Goal: Task Accomplishment & Management: Manage account settings

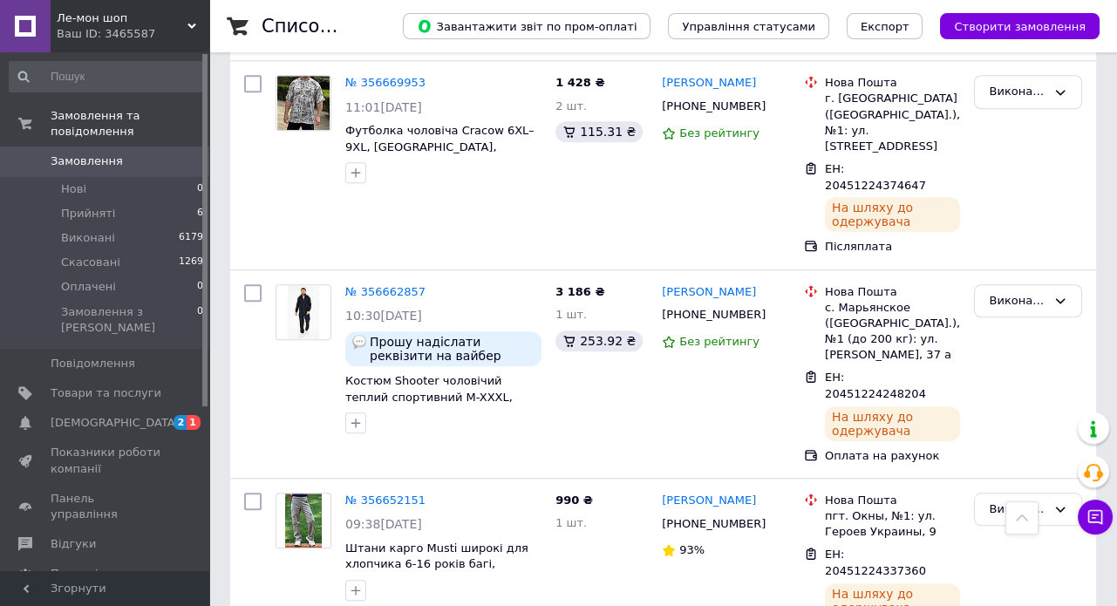
scroll to position [3091, 0]
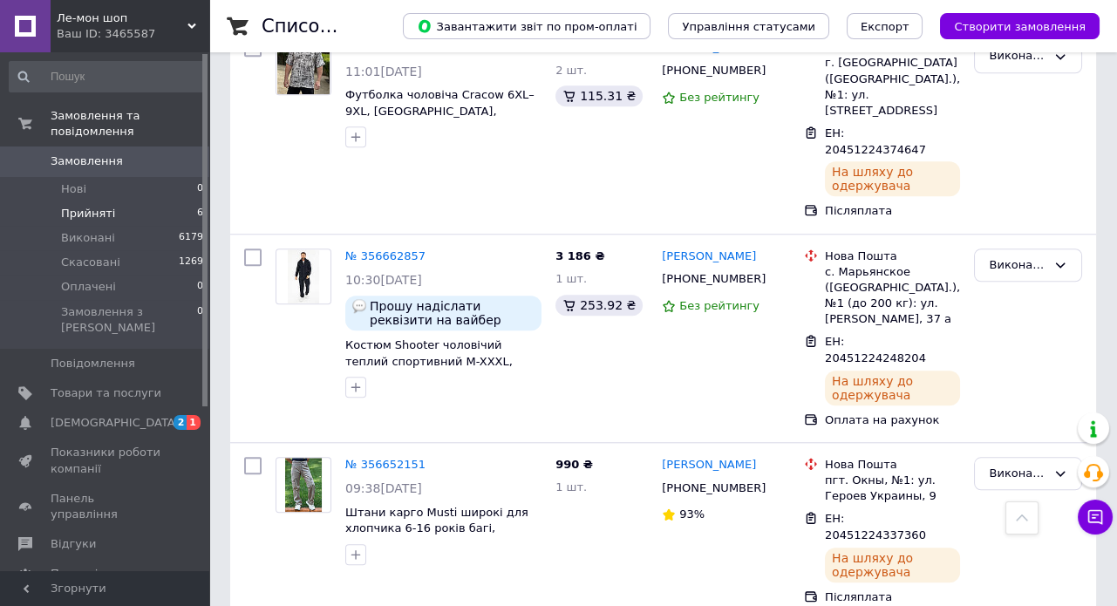
click at [87, 206] on span "Прийняті" at bounding box center [88, 214] width 54 height 16
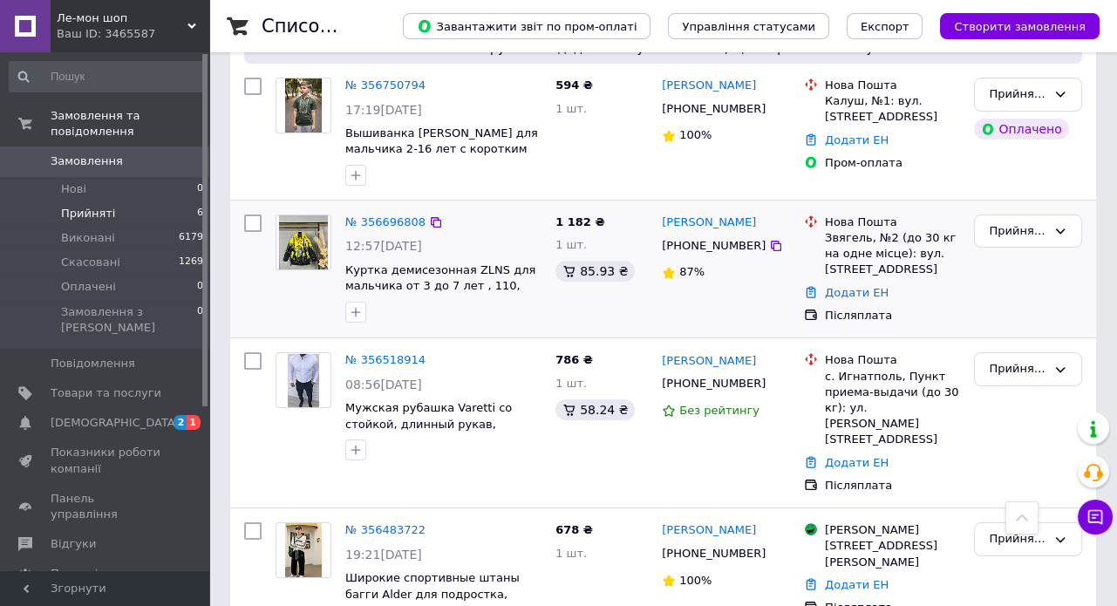
scroll to position [602, 0]
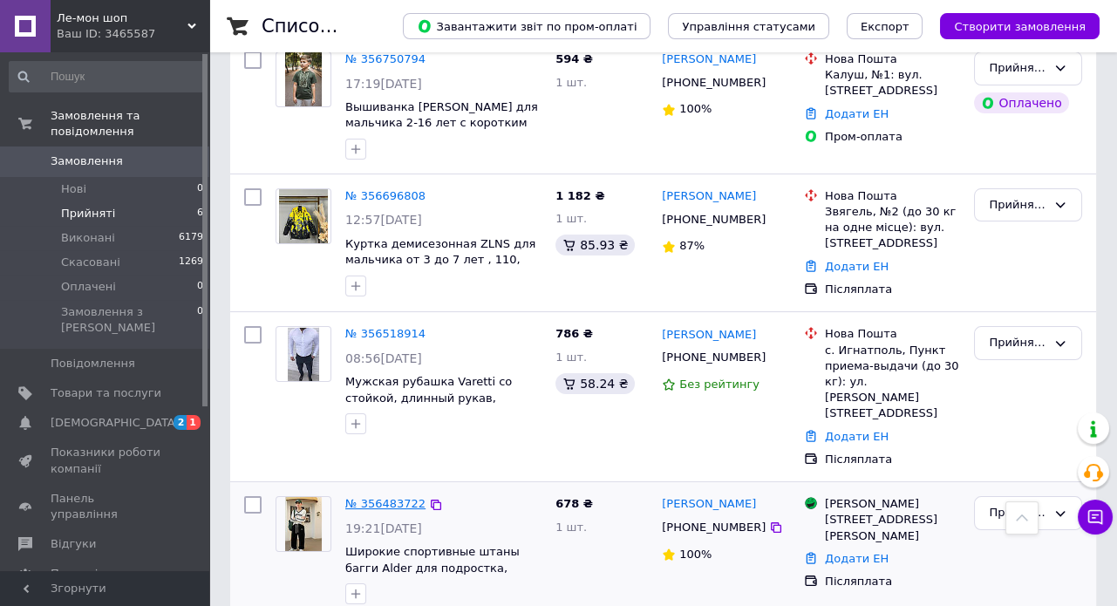
click at [391, 497] on link "№ 356483722" at bounding box center [385, 503] width 80 height 13
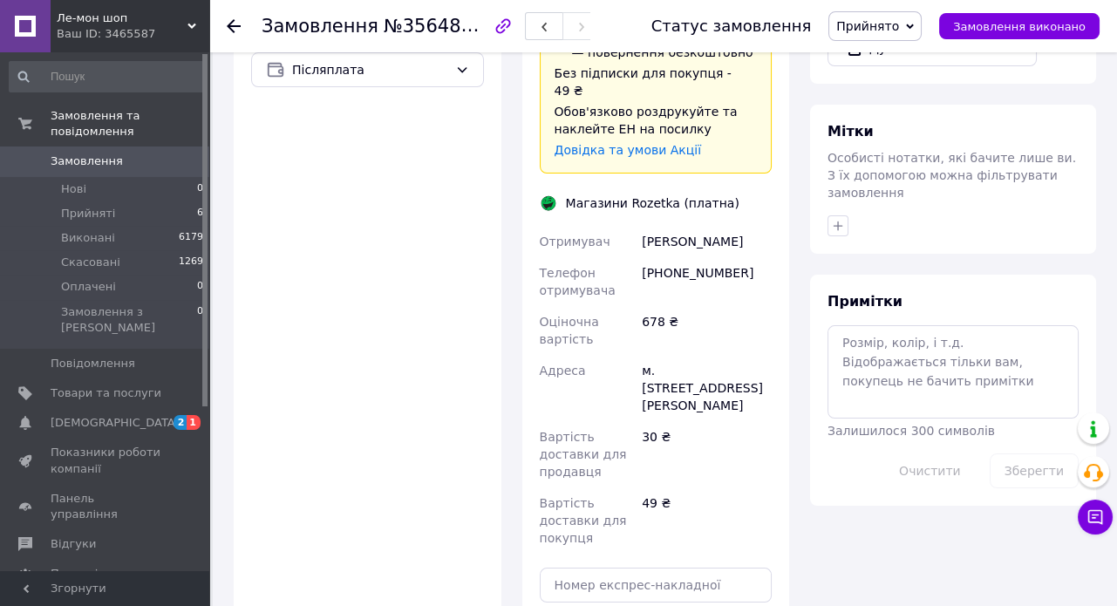
scroll to position [872, 0]
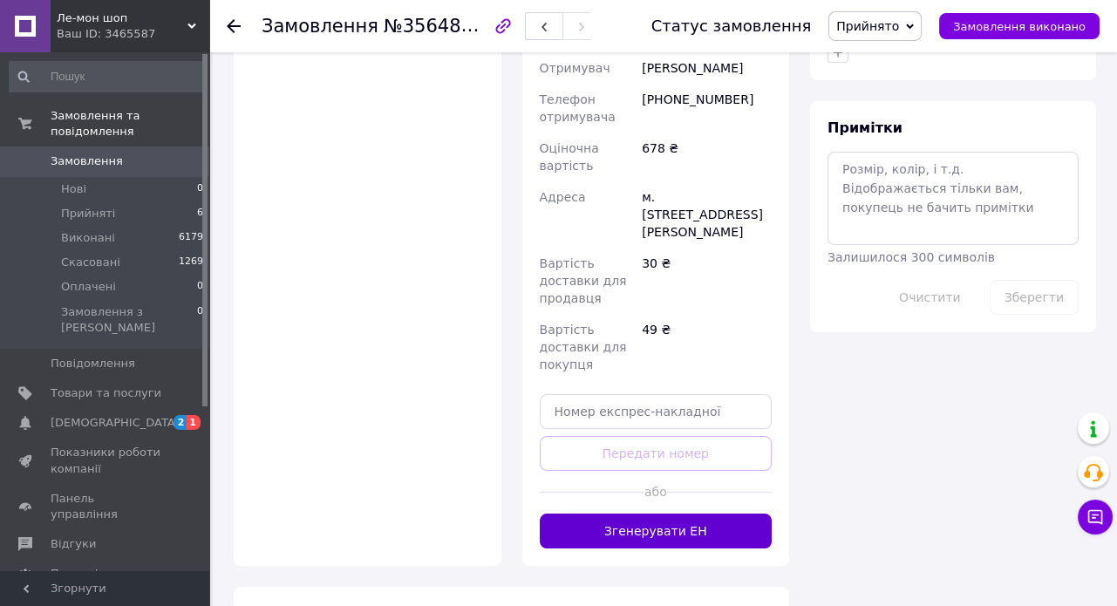
drag, startPoint x: 643, startPoint y: 453, endPoint x: 640, endPoint y: 444, distance: 10.2
click at [643, 514] on button "Згенерувати ЕН" at bounding box center [656, 531] width 233 height 35
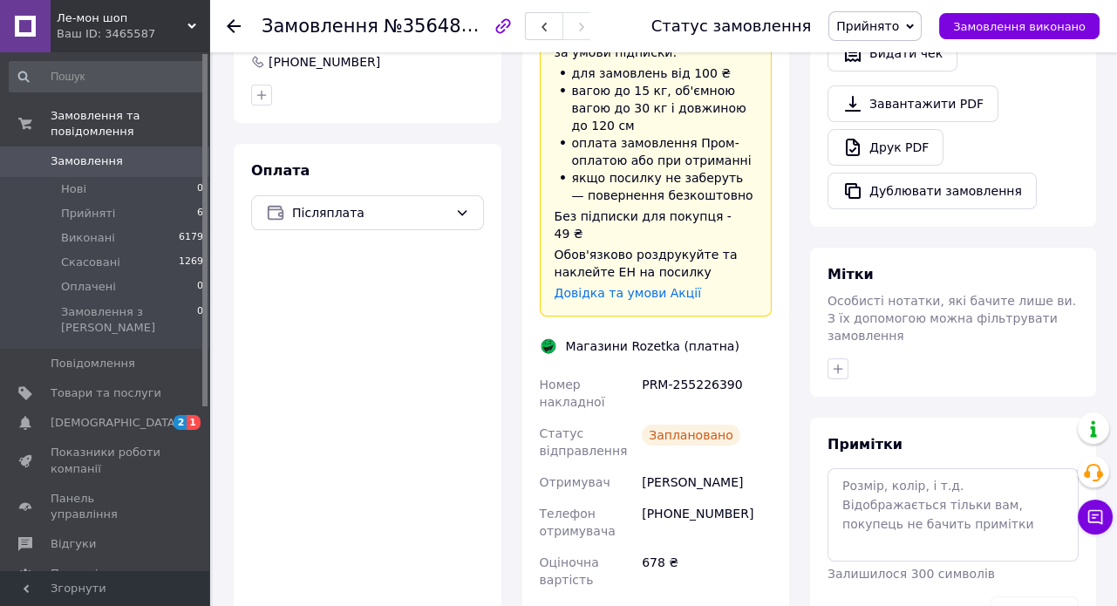
scroll to position [555, 0]
drag, startPoint x: 732, startPoint y: 309, endPoint x: 642, endPoint y: 311, distance: 90.7
click at [642, 370] on div "PRM-255226390" at bounding box center [706, 394] width 137 height 49
copy div "PRM-255226390"
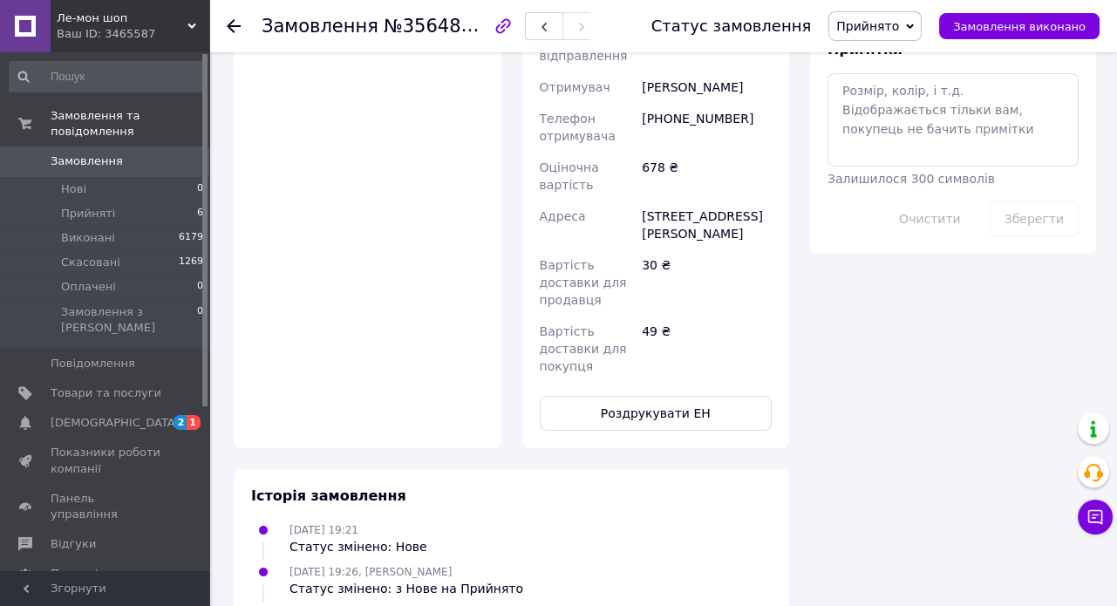
scroll to position [950, 0]
click at [658, 396] on button "Роздрукувати ЕН" at bounding box center [656, 413] width 233 height 35
click at [235, 26] on use at bounding box center [234, 26] width 14 height 14
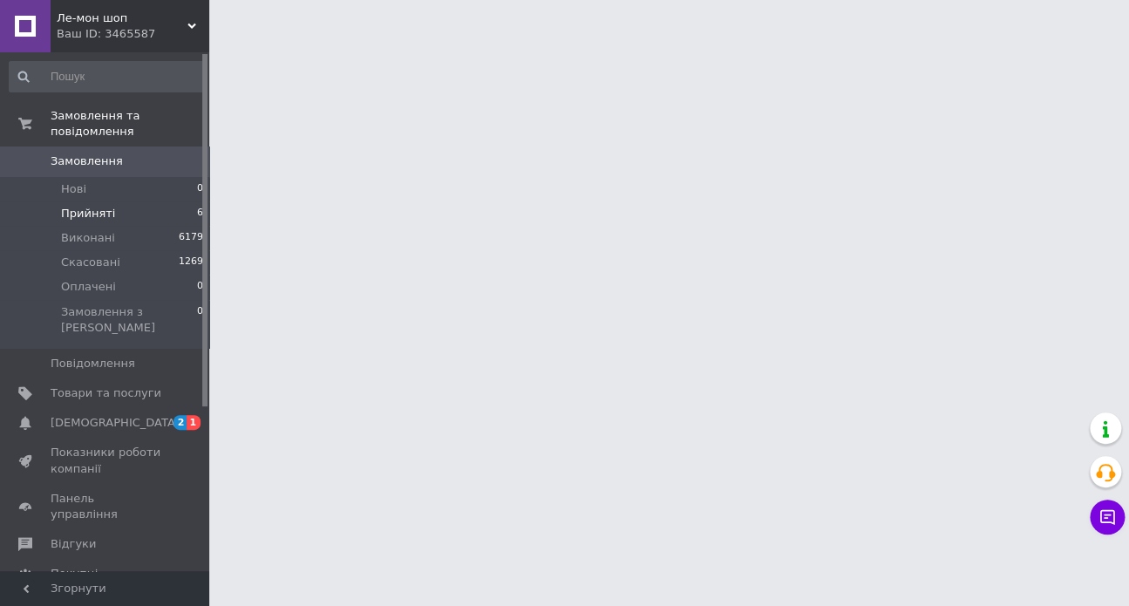
click at [87, 206] on span "Прийняті" at bounding box center [88, 214] width 54 height 16
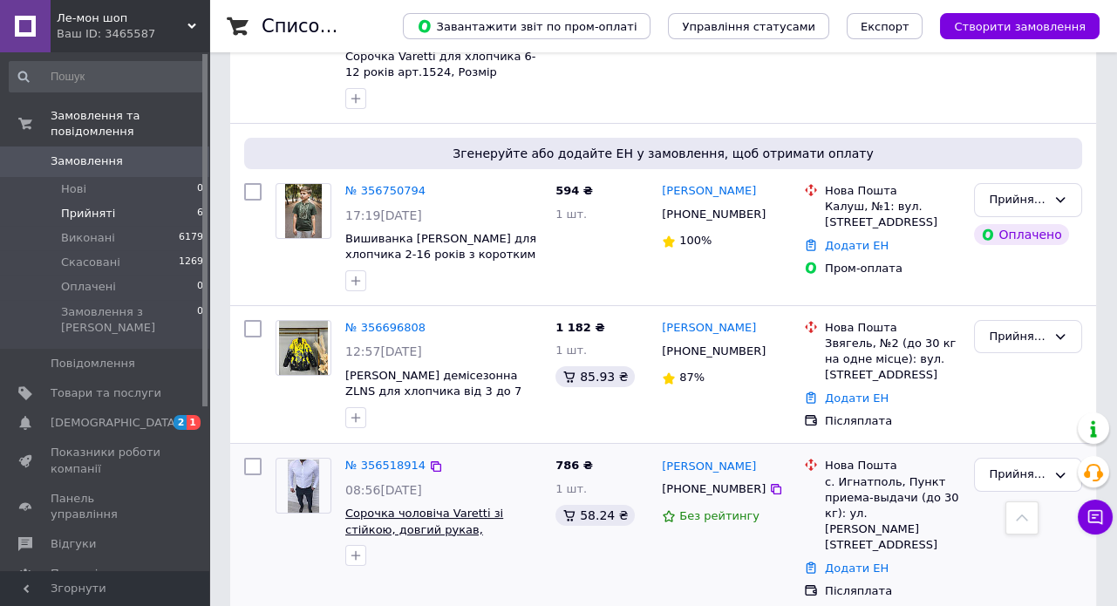
scroll to position [468, 0]
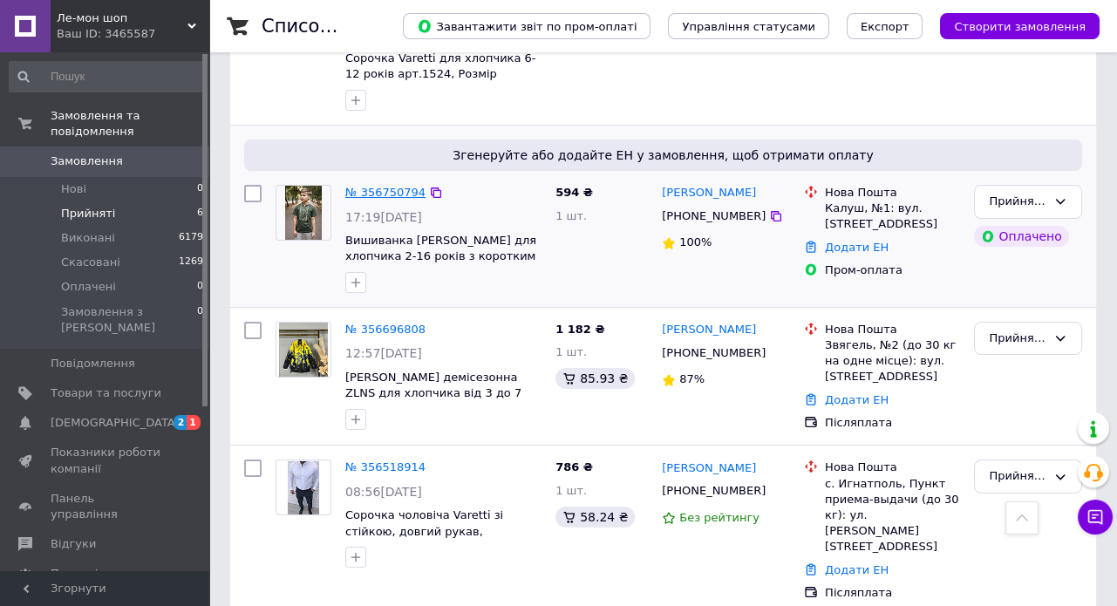
click at [381, 187] on link "№ 356750794" at bounding box center [385, 192] width 80 height 13
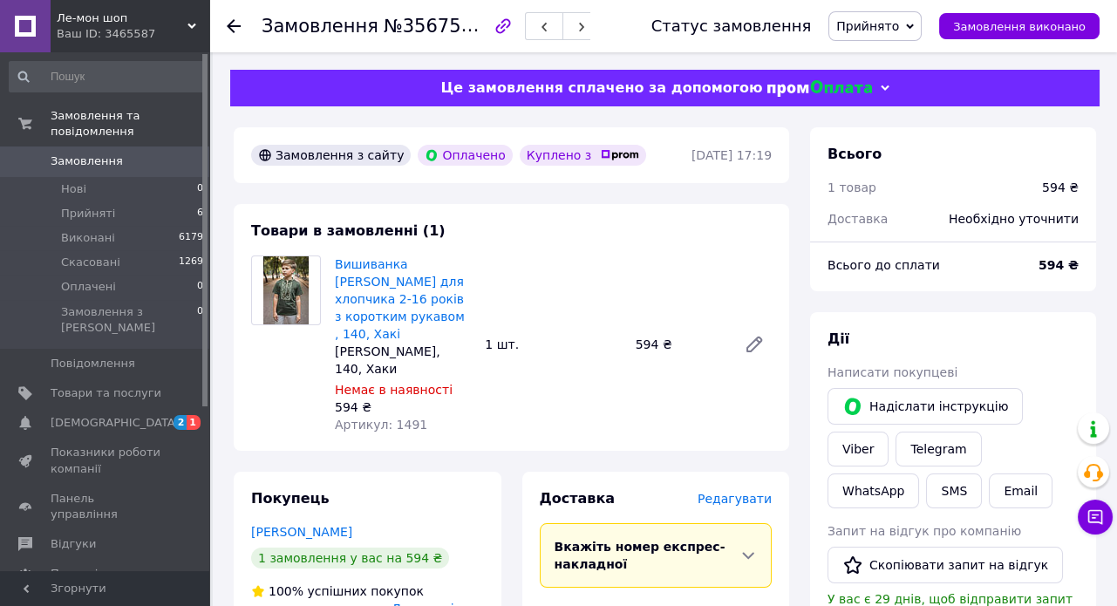
click at [229, 26] on use at bounding box center [234, 26] width 14 height 14
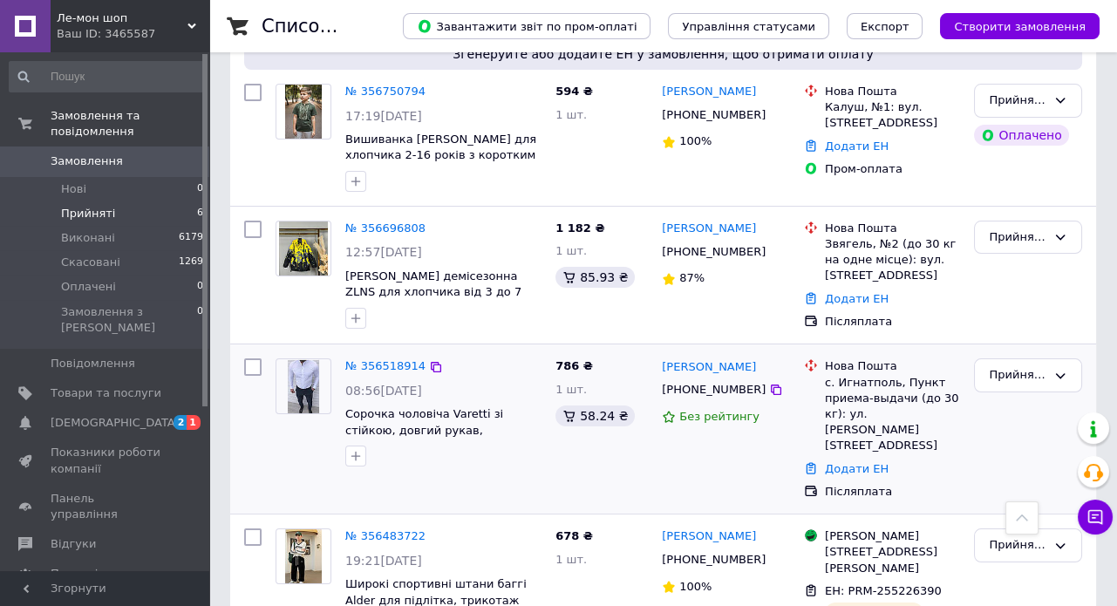
scroll to position [627, 0]
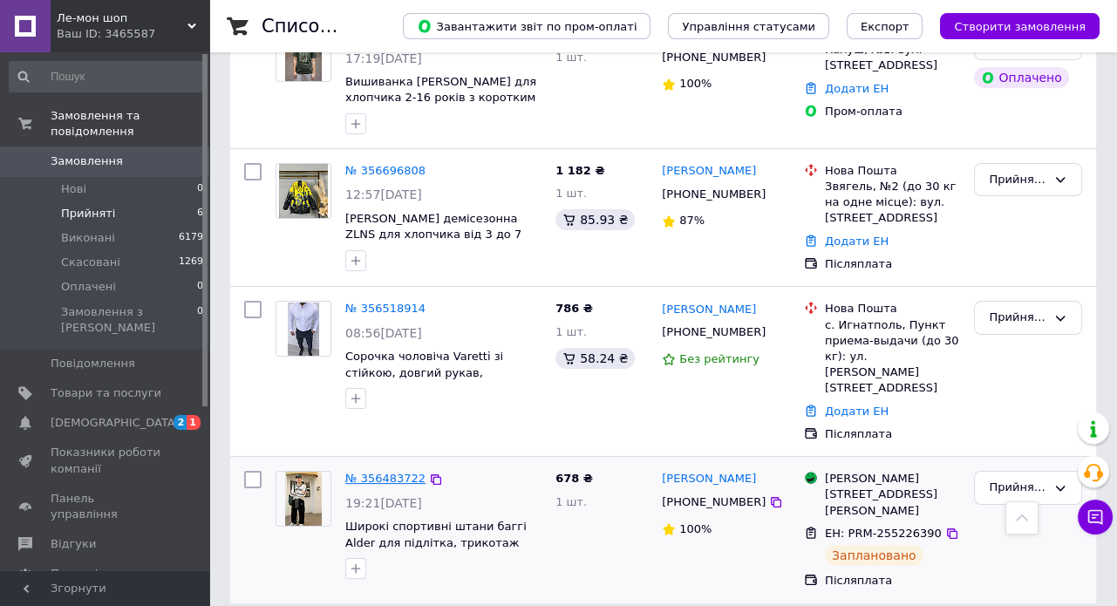
click at [390, 472] on link "№ 356483722" at bounding box center [385, 478] width 80 height 13
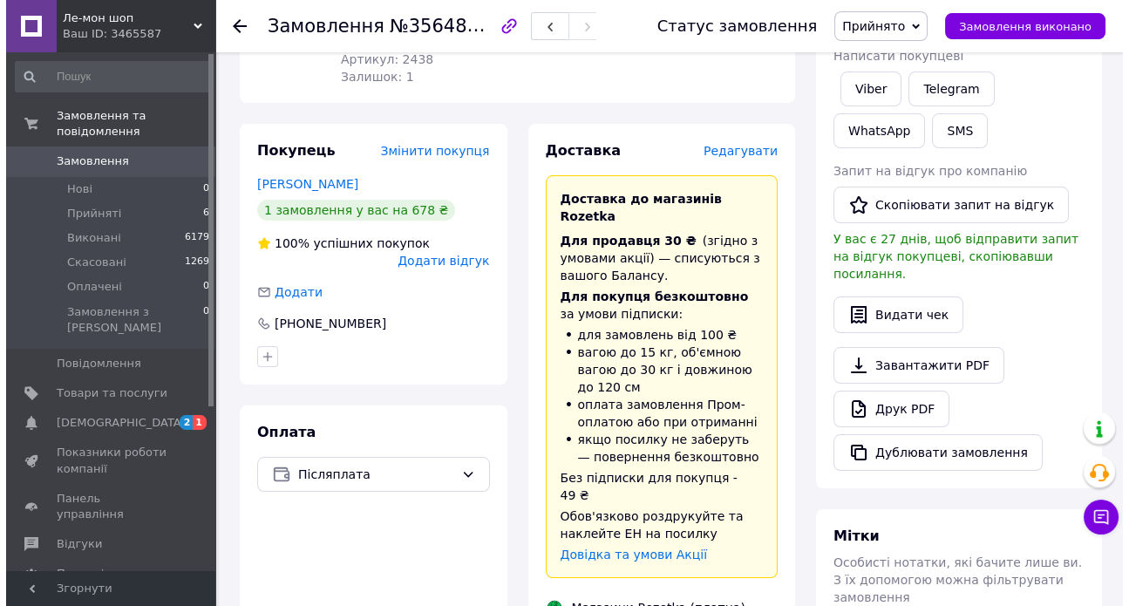
scroll to position [78, 0]
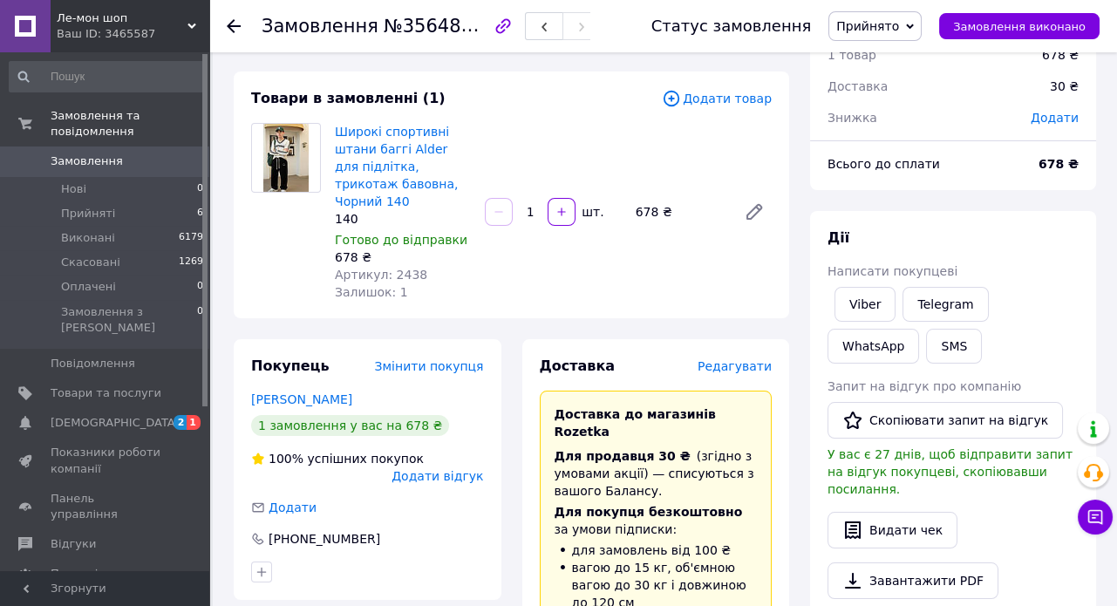
click at [748, 359] on span "Редагувати" at bounding box center [735, 366] width 74 height 14
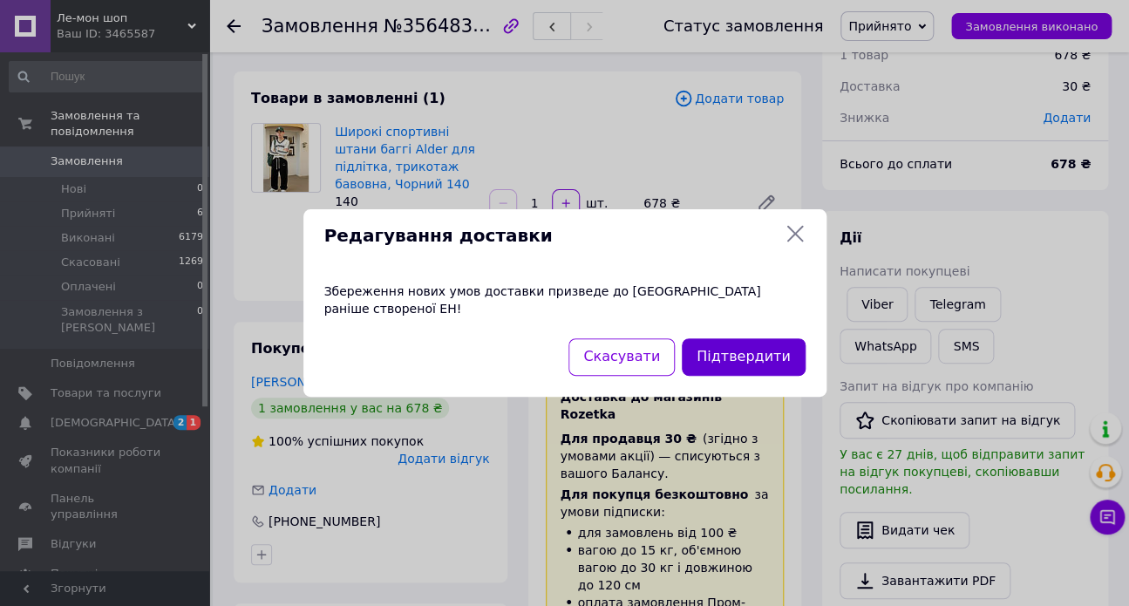
click at [726, 344] on button "Підтвердити" at bounding box center [743, 356] width 123 height 37
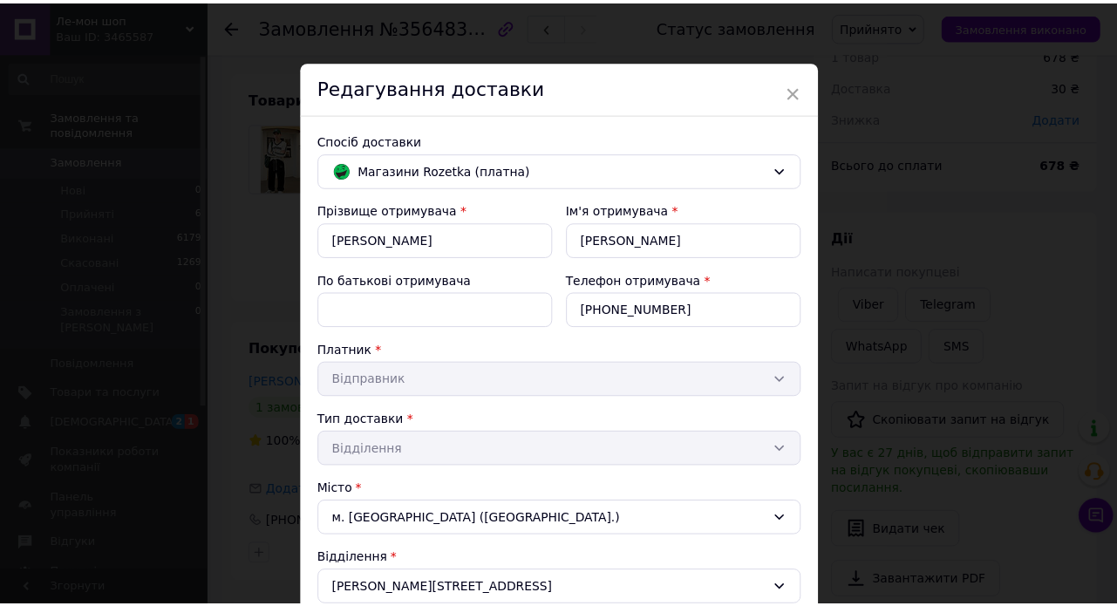
scroll to position [371, 0]
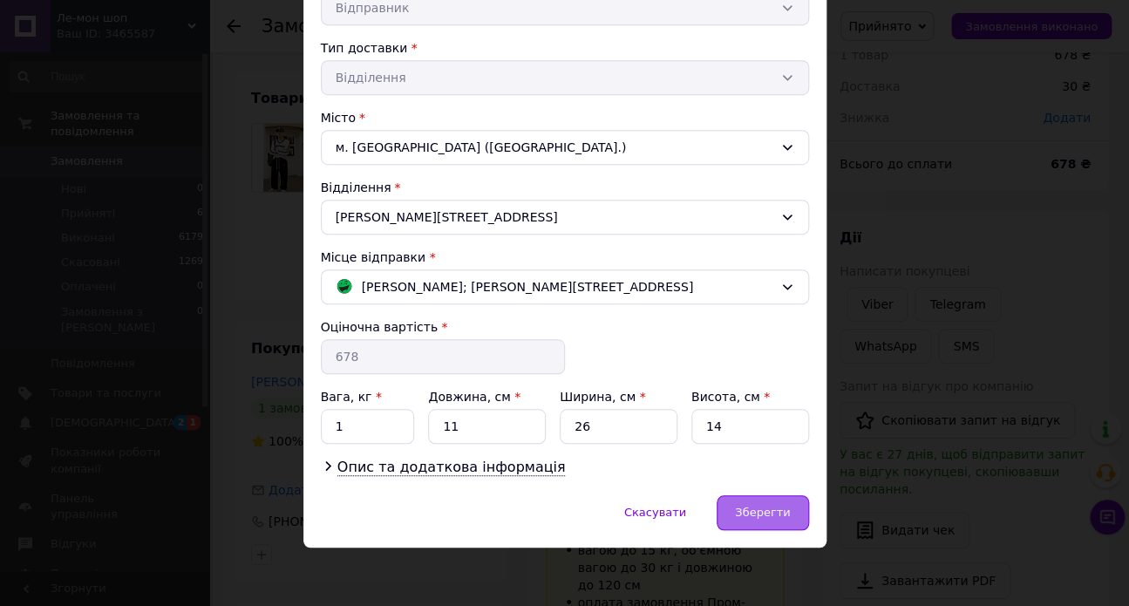
click at [755, 506] on span "Зберегти" at bounding box center [762, 512] width 55 height 13
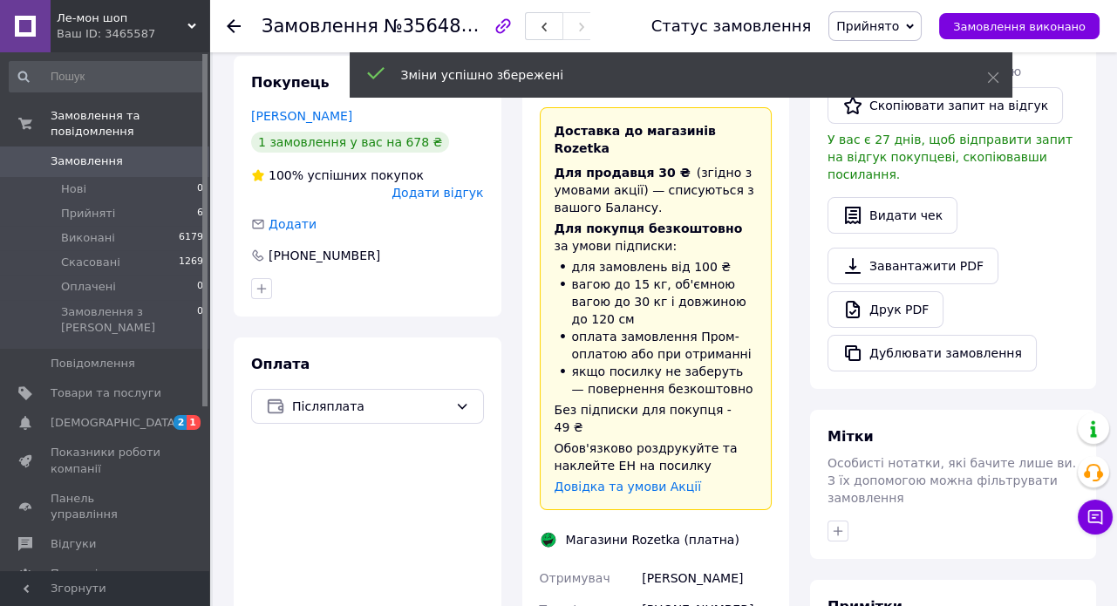
scroll to position [555, 0]
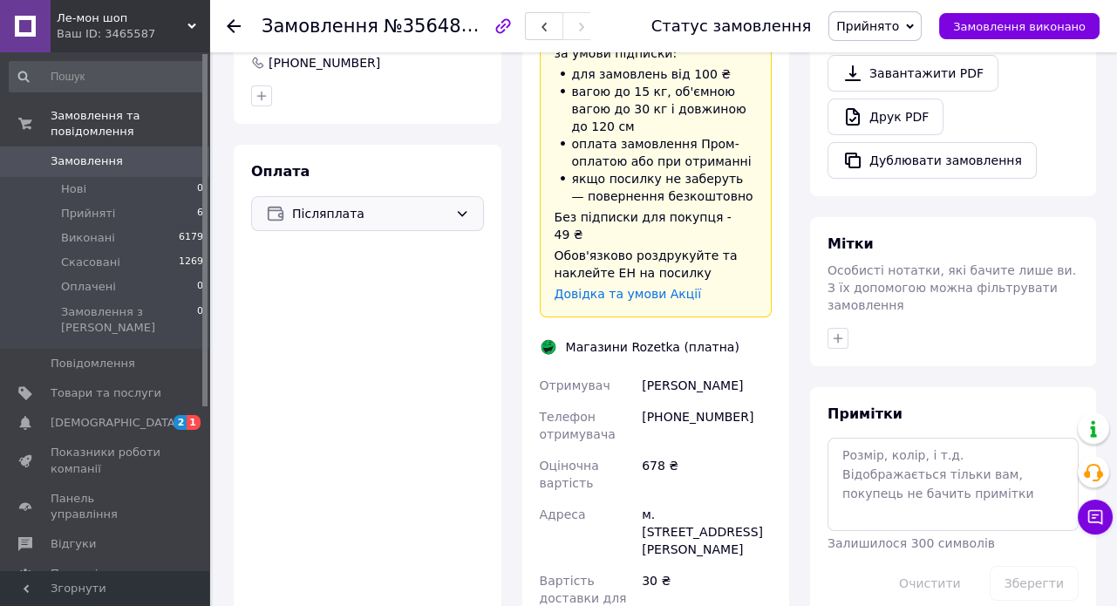
click at [460, 207] on icon at bounding box center [462, 214] width 14 height 14
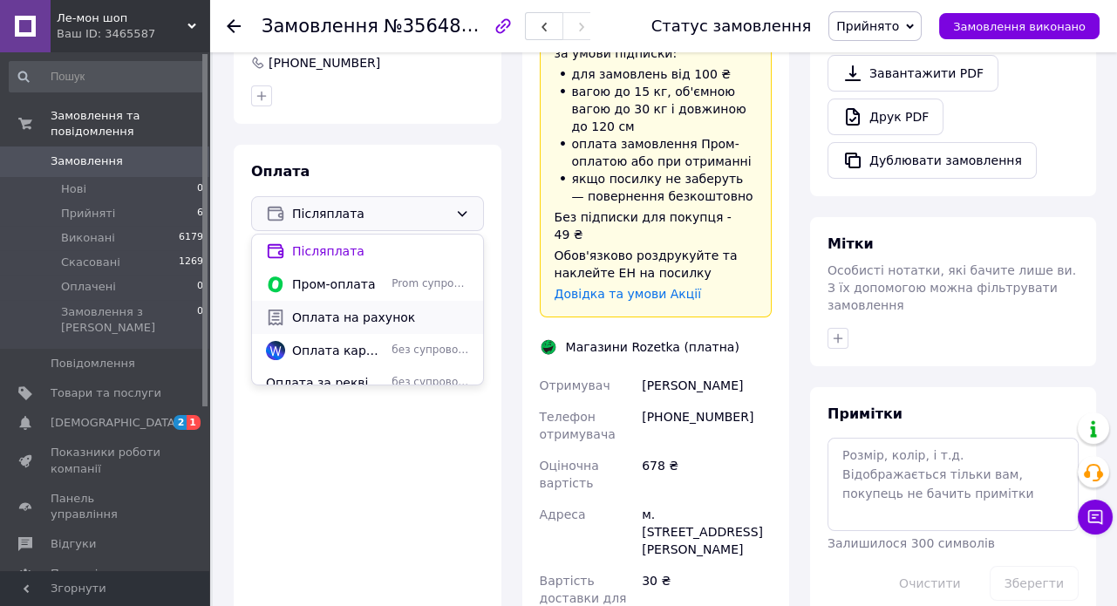
click at [340, 309] on span "Оплата на рахунок" at bounding box center [380, 317] width 177 height 17
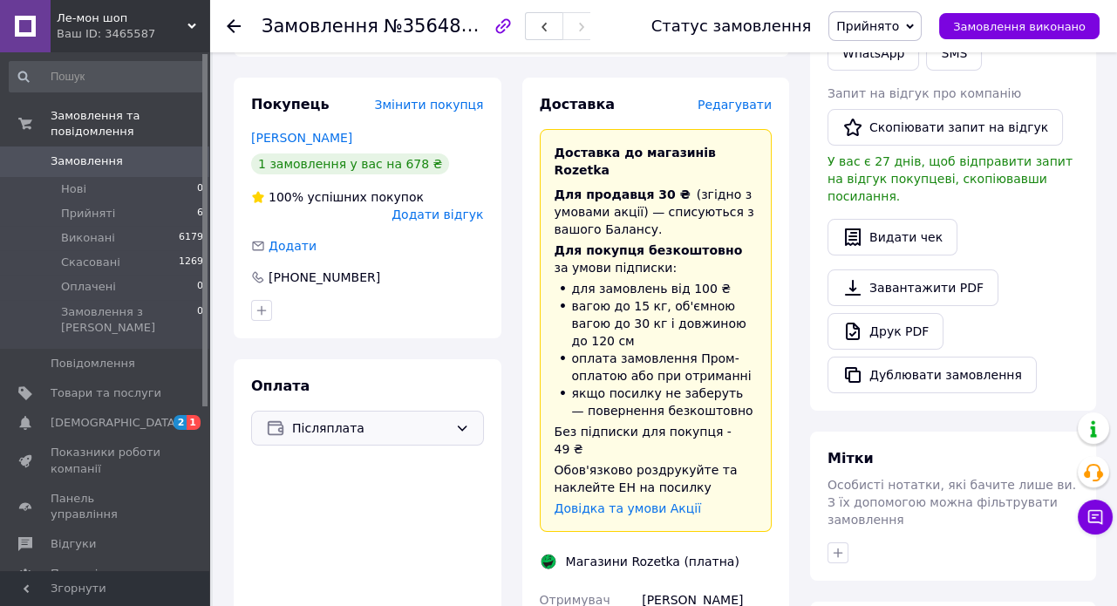
scroll to position [317, 0]
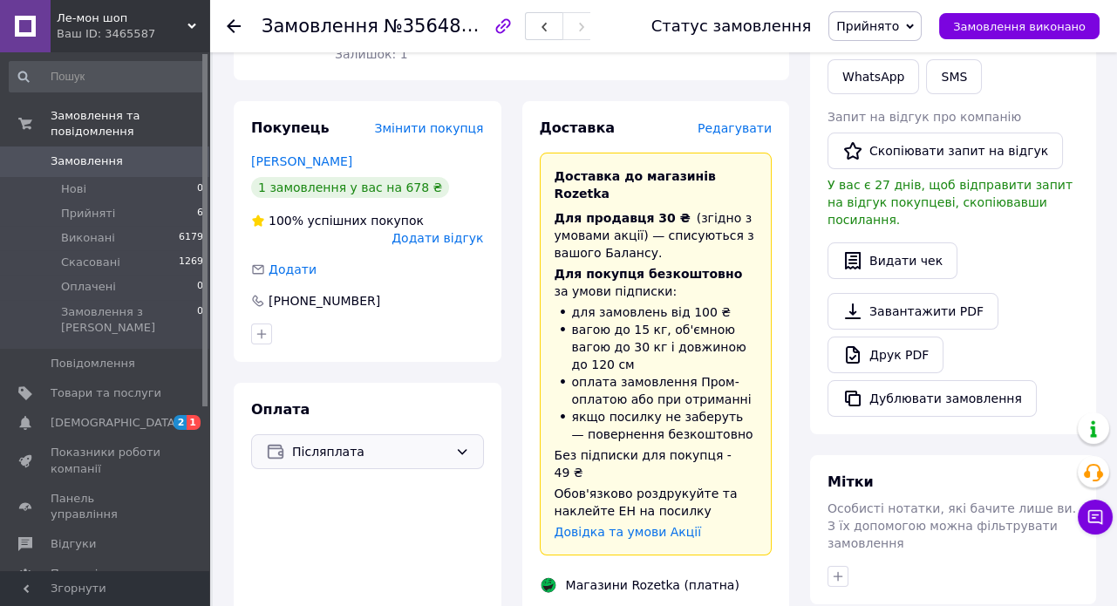
click at [231, 27] on icon at bounding box center [234, 26] width 14 height 14
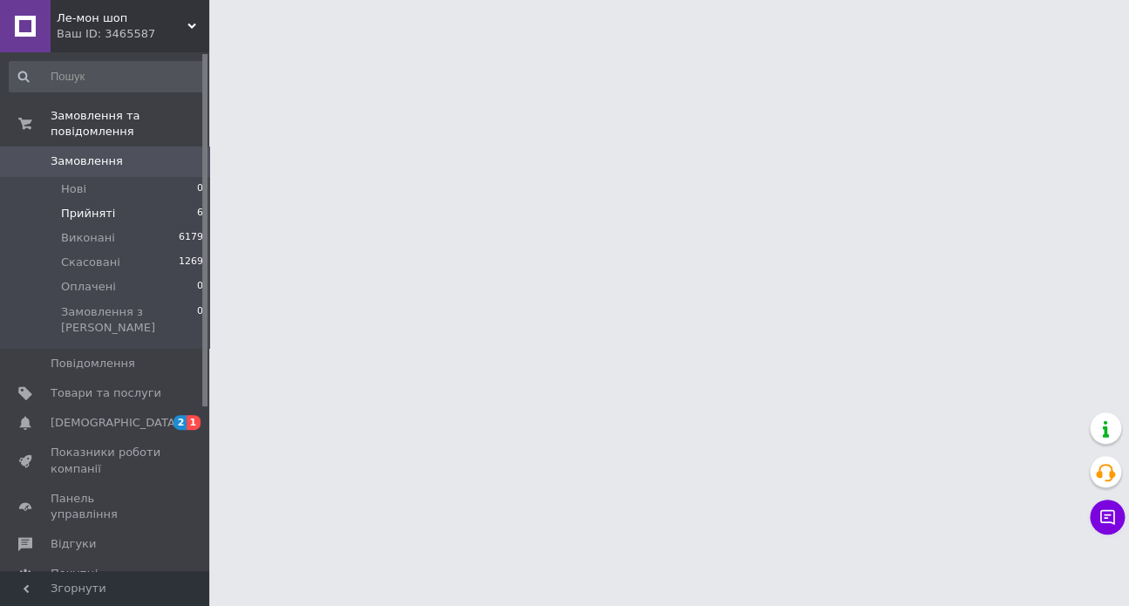
click at [99, 206] on span "Прийняті" at bounding box center [88, 214] width 54 height 16
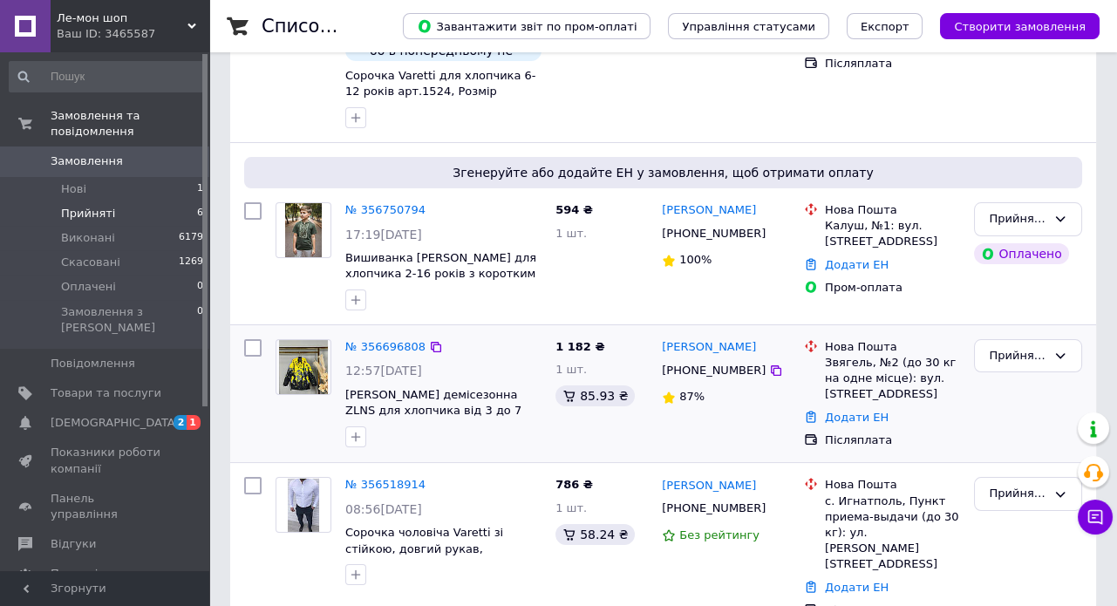
scroll to position [475, 0]
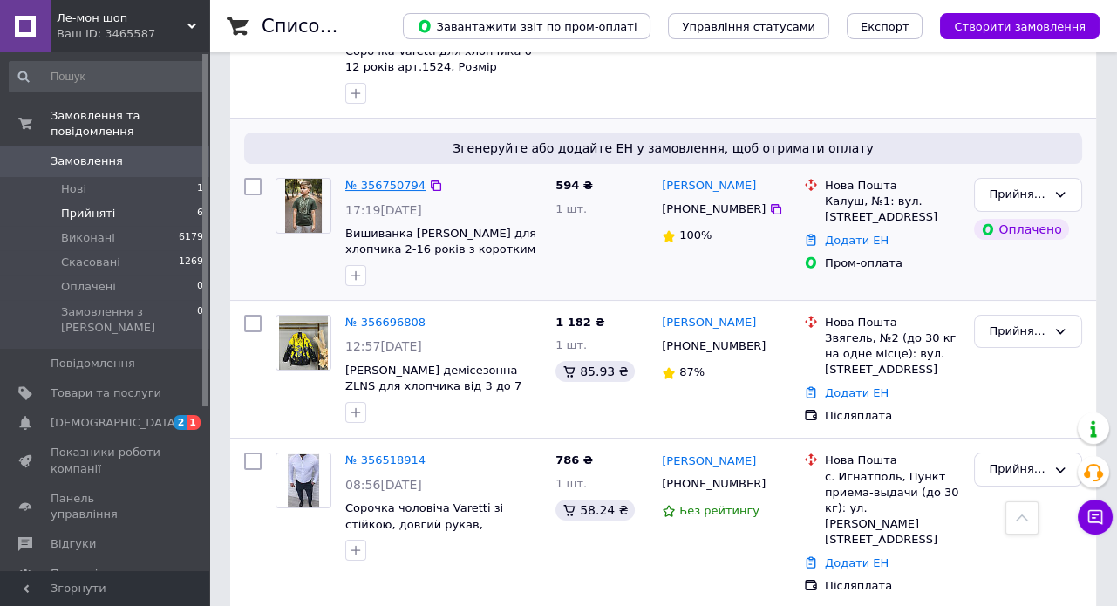
click at [378, 186] on link "№ 356750794" at bounding box center [385, 185] width 80 height 13
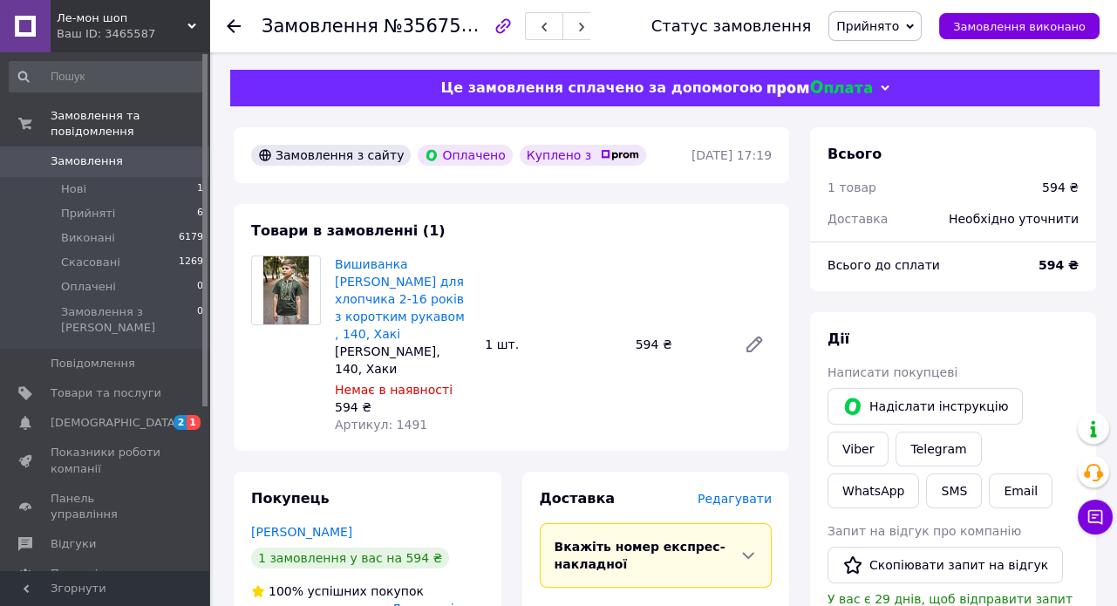
click at [230, 20] on icon at bounding box center [234, 26] width 14 height 14
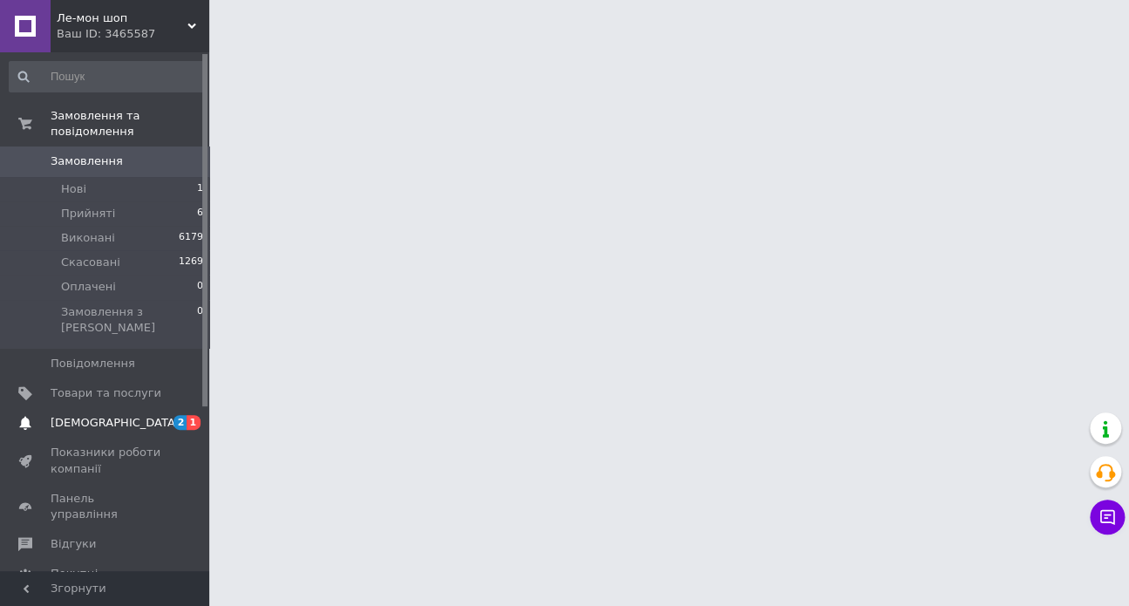
click at [85, 415] on span "[DEMOGRAPHIC_DATA]" at bounding box center [115, 423] width 129 height 16
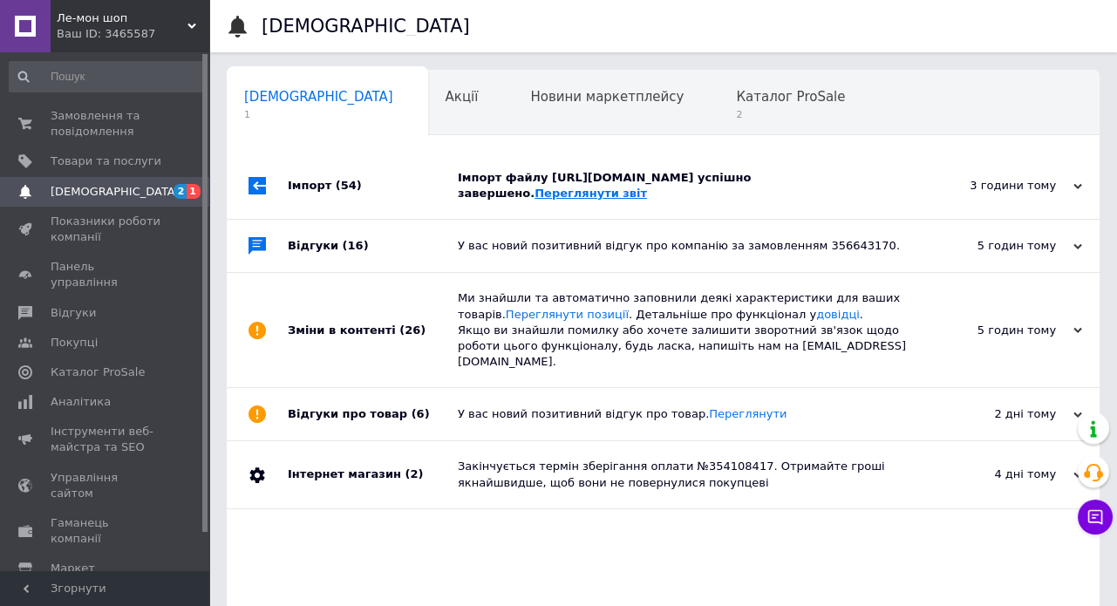
click at [602, 191] on link "Переглянути звіт" at bounding box center [590, 193] width 112 height 13
